Goal: Information Seeking & Learning: Understand process/instructions

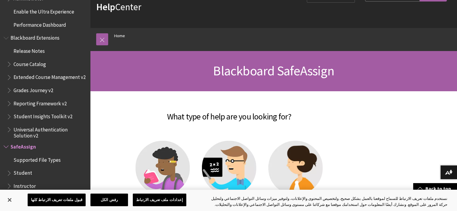
scroll to position [120, 0]
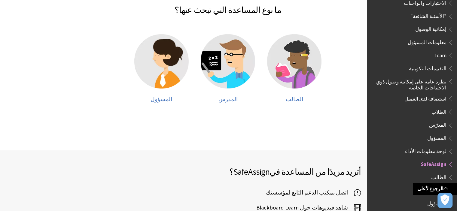
scroll to position [44, 0]
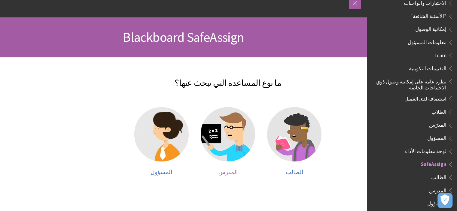
click at [221, 135] on img at bounding box center [228, 134] width 54 height 54
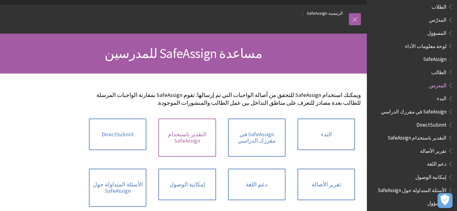
scroll to position [60, 0]
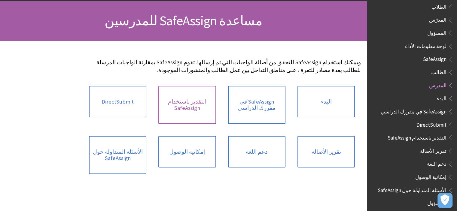
click at [197, 114] on link "التقدير باستخدام SafeAssign" at bounding box center [186, 105] width 57 height 38
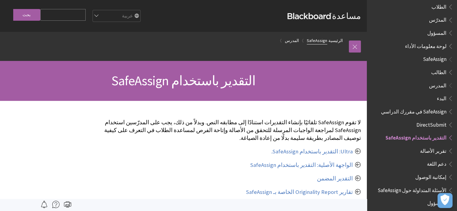
click at [317, 40] on link "SafeAssign" at bounding box center [317, 41] width 20 height 8
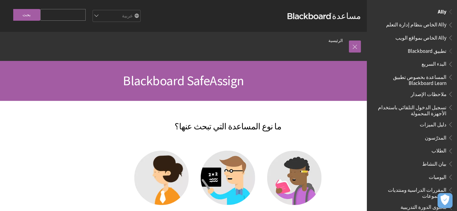
click at [441, 14] on span "Ally" at bounding box center [442, 11] width 9 height 8
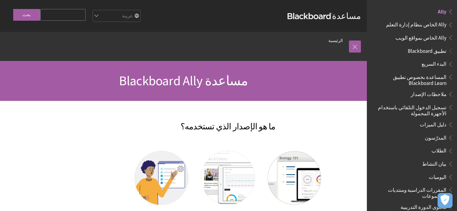
click at [433, 25] on span "Ally الخاص بنظام إدارة التعلم" at bounding box center [416, 24] width 60 height 8
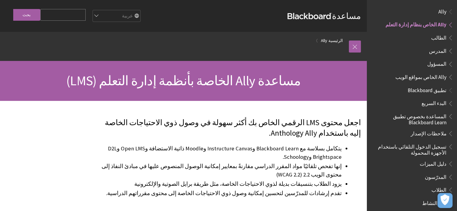
click at [436, 38] on span "الطالب" at bounding box center [438, 37] width 15 height 8
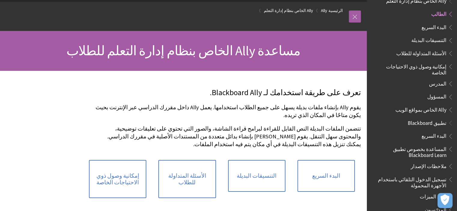
scroll to position [60, 0]
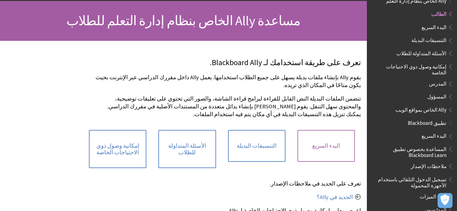
click at [336, 130] on link "البدء السريع" at bounding box center [325, 146] width 57 height 32
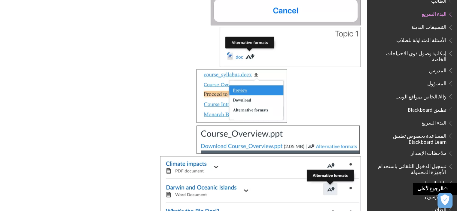
scroll to position [751, 0]
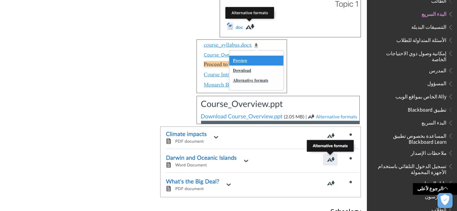
click at [419, 26] on span "التنسيقات البديلة" at bounding box center [417, 27] width 74 height 10
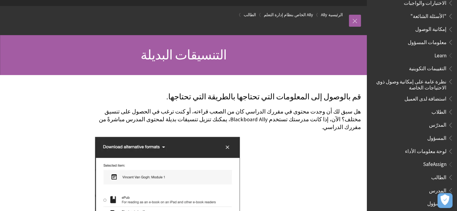
scroll to position [60, 0]
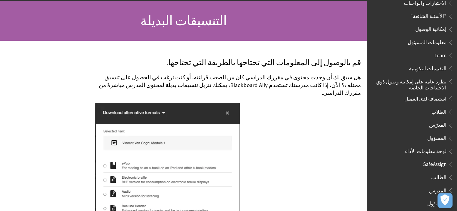
click at [439, 160] on span "SafeAssign" at bounding box center [434, 164] width 23 height 8
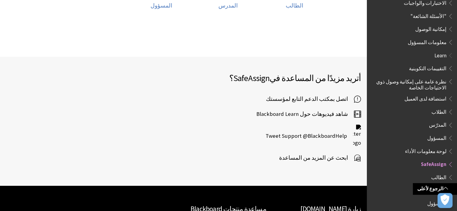
scroll to position [60, 0]
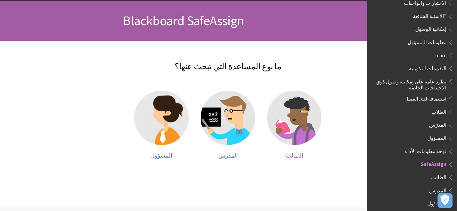
click at [277, 107] on img at bounding box center [294, 118] width 54 height 54
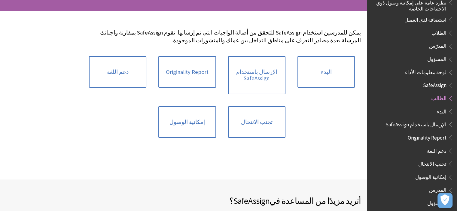
scroll to position [90, 0]
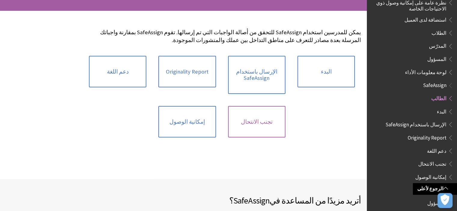
click at [249, 125] on link "تجنب الانتحال" at bounding box center [256, 122] width 57 height 32
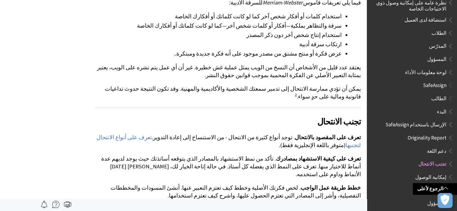
scroll to position [120, 0]
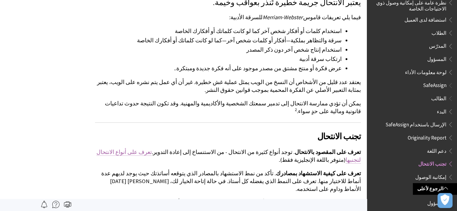
click at [179, 149] on link "تعرف على أنواع الانتحال لتجنبها" at bounding box center [228, 156] width 264 height 15
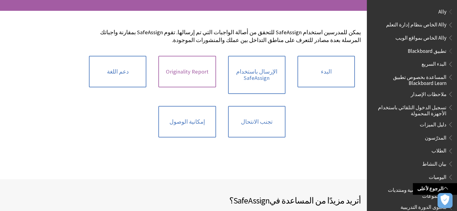
scroll to position [415, 0]
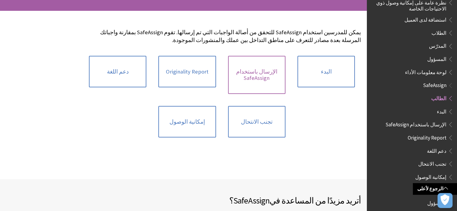
click at [269, 77] on link "الإرسال باستخدام SafeAssign" at bounding box center [256, 75] width 57 height 38
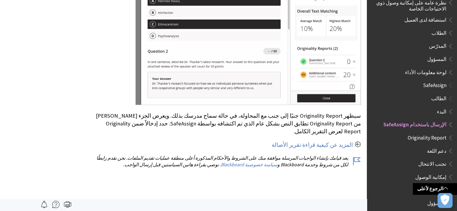
scroll to position [962, 0]
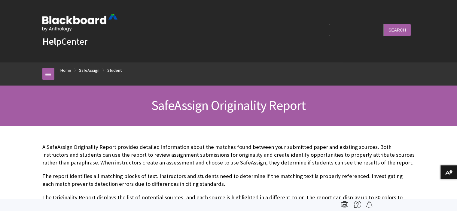
scroll to position [703, 0]
